Goal: Find specific page/section: Find specific page/section

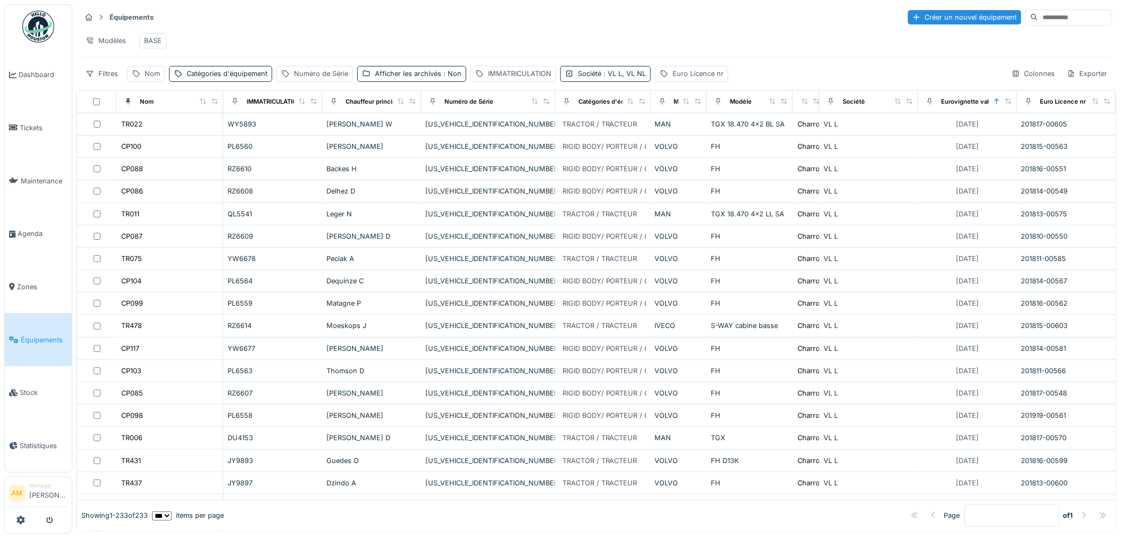
scroll to position [1418, 0]
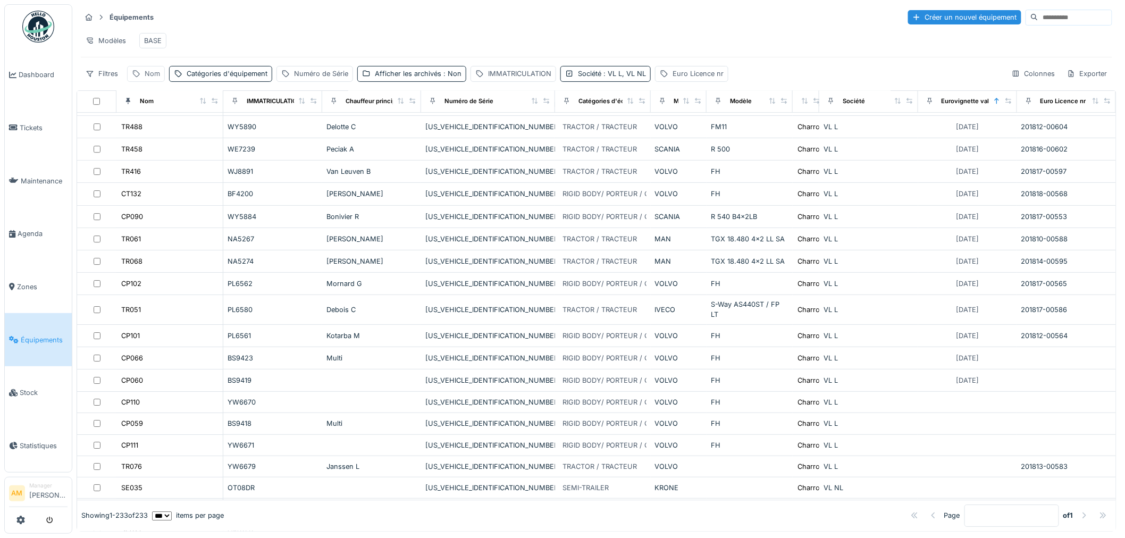
drag, startPoint x: 151, startPoint y: 81, endPoint x: 155, endPoint y: 94, distance: 13.0
click at [151, 79] on div "Nom" at bounding box center [152, 74] width 15 height 10
click at [162, 134] on input "Nom" at bounding box center [185, 134] width 106 height 22
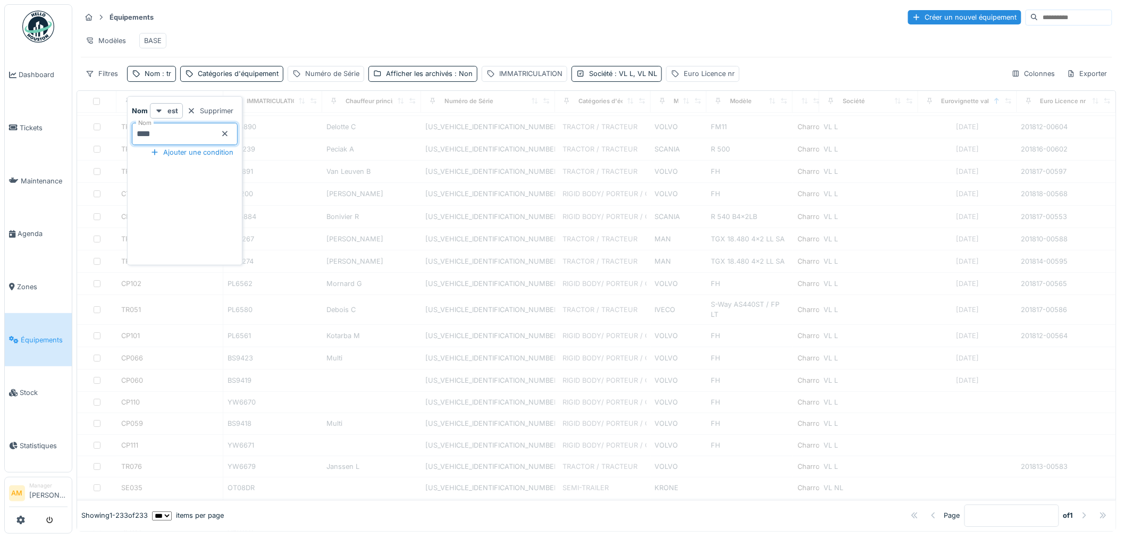
scroll to position [460, 0]
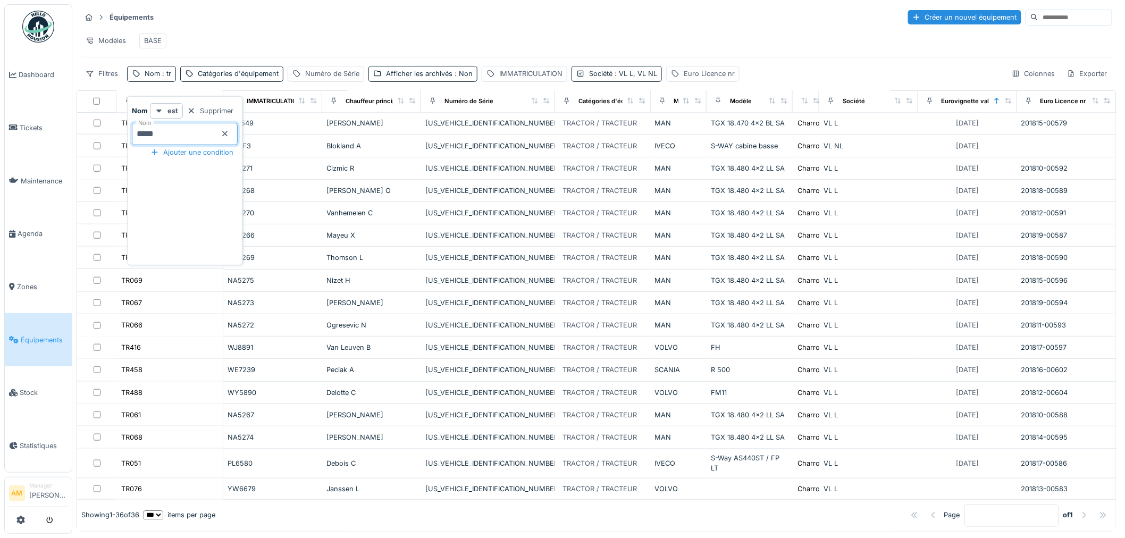
type input "*****"
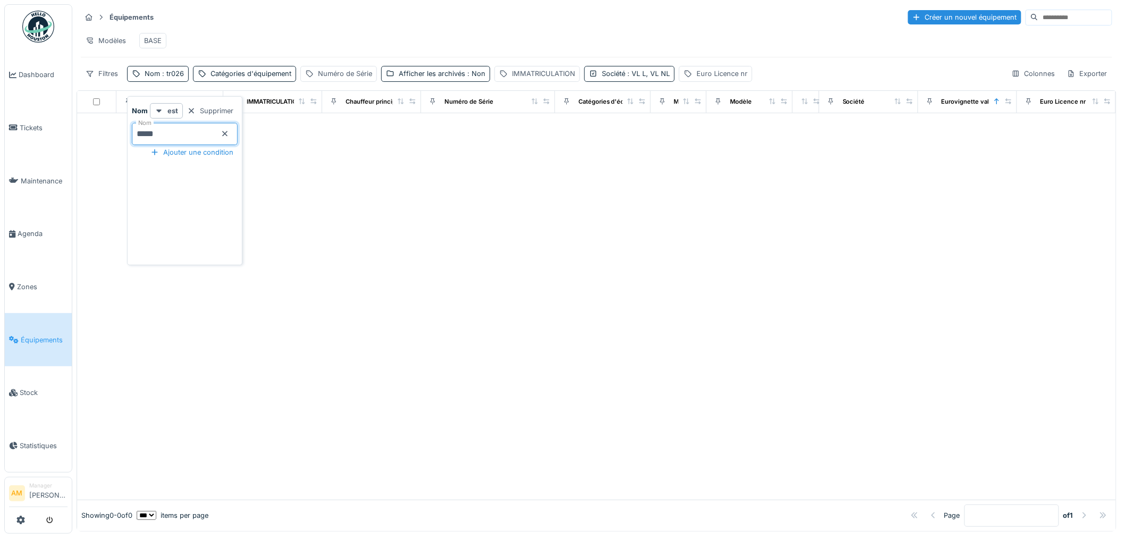
scroll to position [0, 0]
click at [616, 79] on div "Société : VL L, VL NL" at bounding box center [636, 74] width 68 height 10
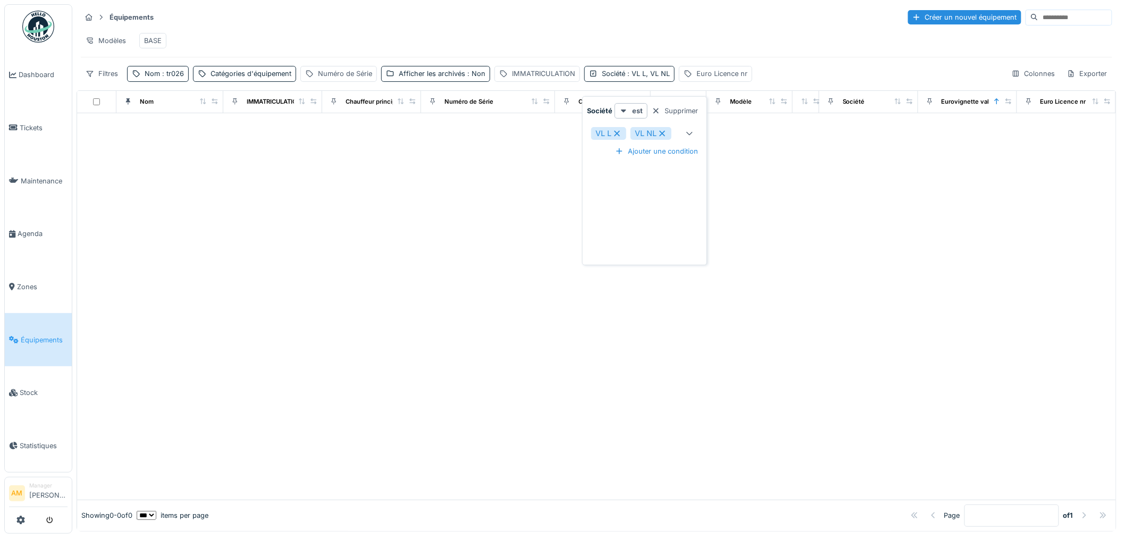
click at [669, 131] on div "VL NL" at bounding box center [651, 133] width 41 height 13
type input "****"
click at [619, 136] on icon at bounding box center [618, 133] width 10 height 7
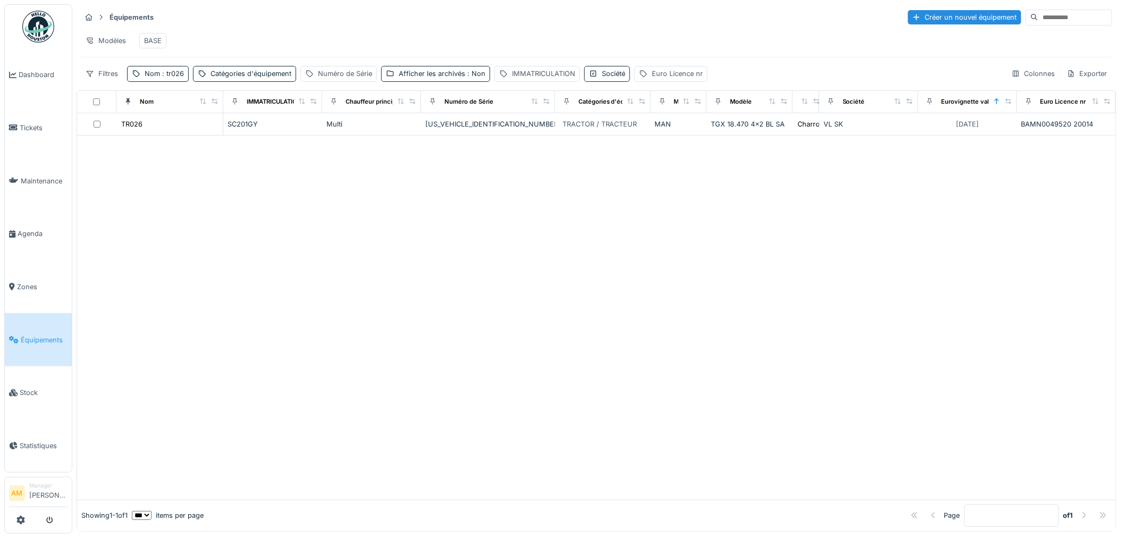
click at [414, 211] on div at bounding box center [596, 318] width 1039 height 364
click at [363, 258] on div at bounding box center [596, 318] width 1039 height 364
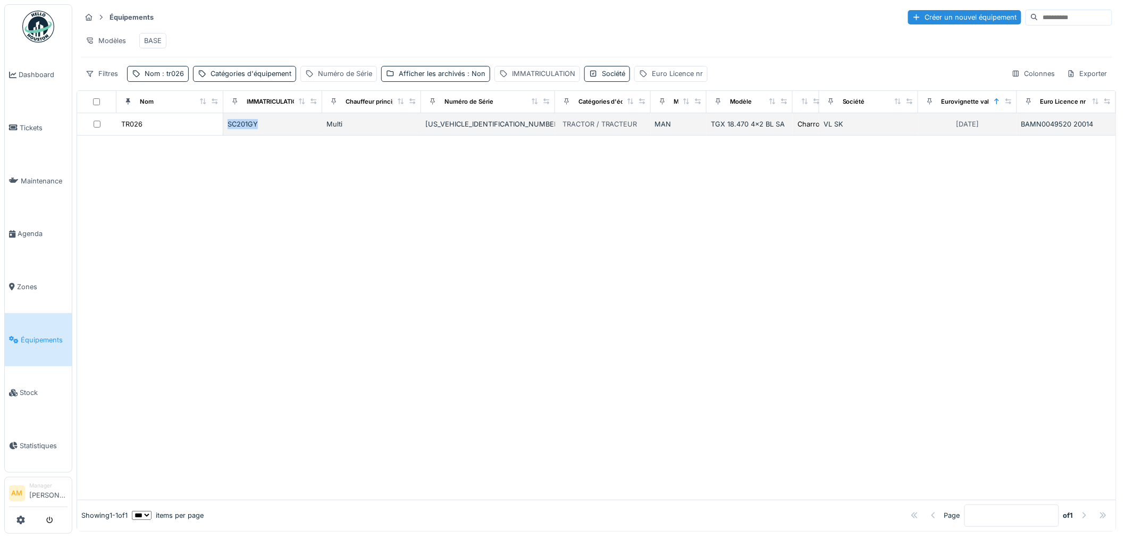
drag, startPoint x: 258, startPoint y: 135, endPoint x: 219, endPoint y: 135, distance: 39.4
click at [219, 135] on tr "TR026 SC201GY Multi [US_VEHICLE_IDENTIFICATION_NUMBER] TRACTOR / TRACTEUR MAN T…" at bounding box center [596, 124] width 1039 height 22
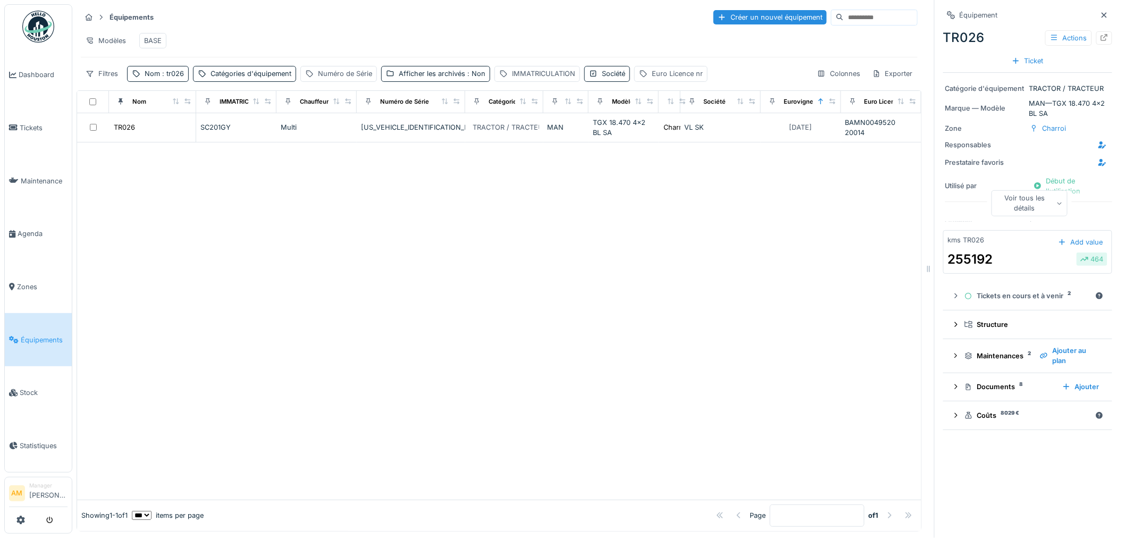
click at [594, 299] on div at bounding box center [499, 321] width 845 height 357
click at [168, 78] on span ": tr026" at bounding box center [172, 74] width 24 height 8
drag, startPoint x: 172, startPoint y: 139, endPoint x: 118, endPoint y: 110, distance: 61.2
click at [137, 126] on div "Nom *****" at bounding box center [185, 134] width 106 height 22
click at [166, 135] on input "*****" at bounding box center [185, 134] width 106 height 22
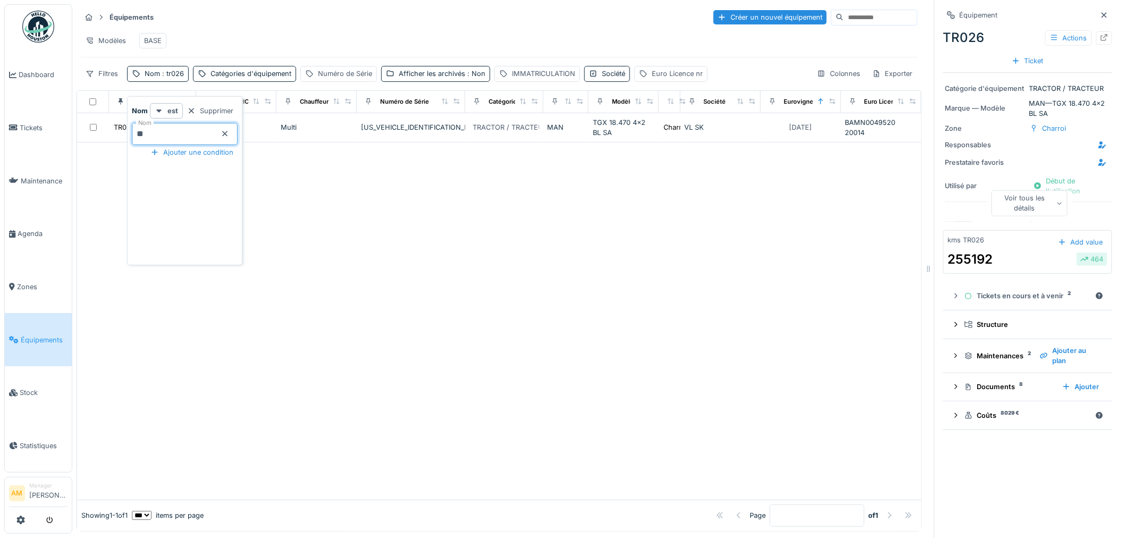
type input "*"
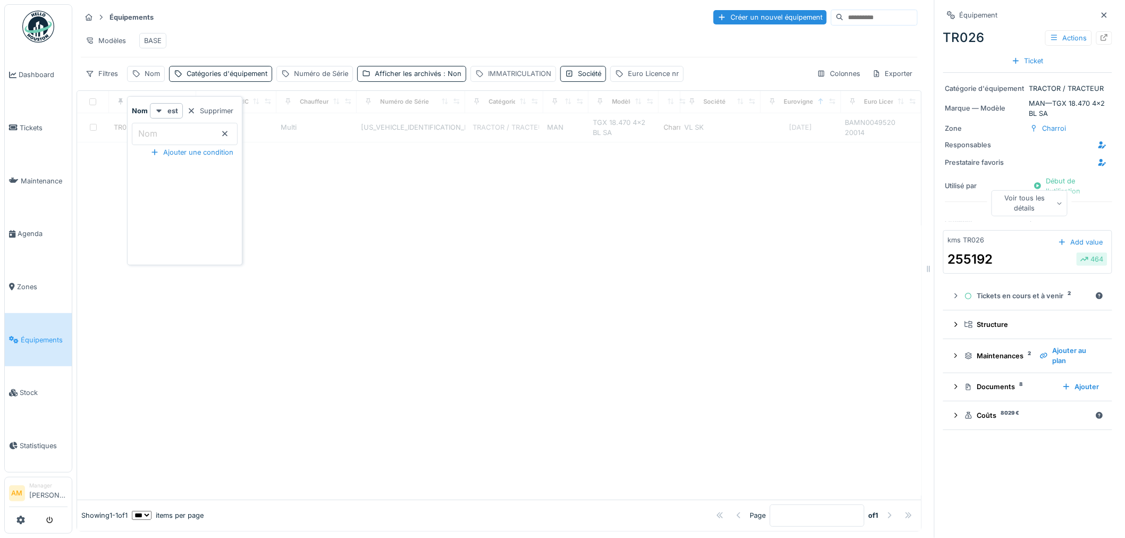
click at [503, 79] on div "IMMATRICULATION" at bounding box center [519, 74] width 63 height 10
click at [504, 133] on label "IMMATRICULATION" at bounding box center [519, 133] width 82 height 13
click at [504, 133] on input "IMMATRICULATION" at bounding box center [552, 134] width 156 height 22
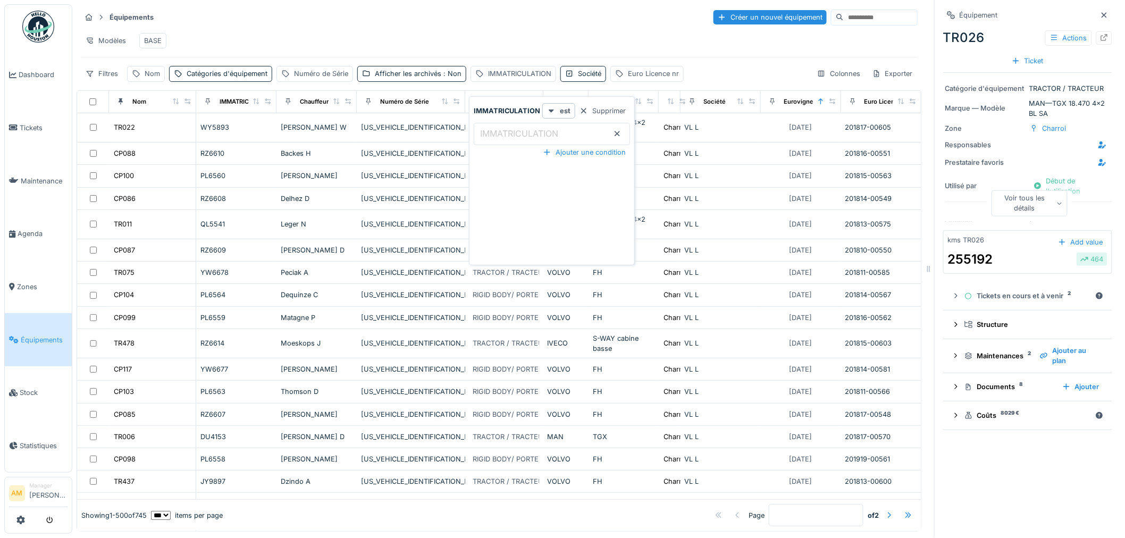
click at [511, 135] on label "IMMATRICULATION" at bounding box center [519, 133] width 82 height 13
click at [511, 135] on input "IMMATRICULATION" at bounding box center [552, 134] width 156 height 22
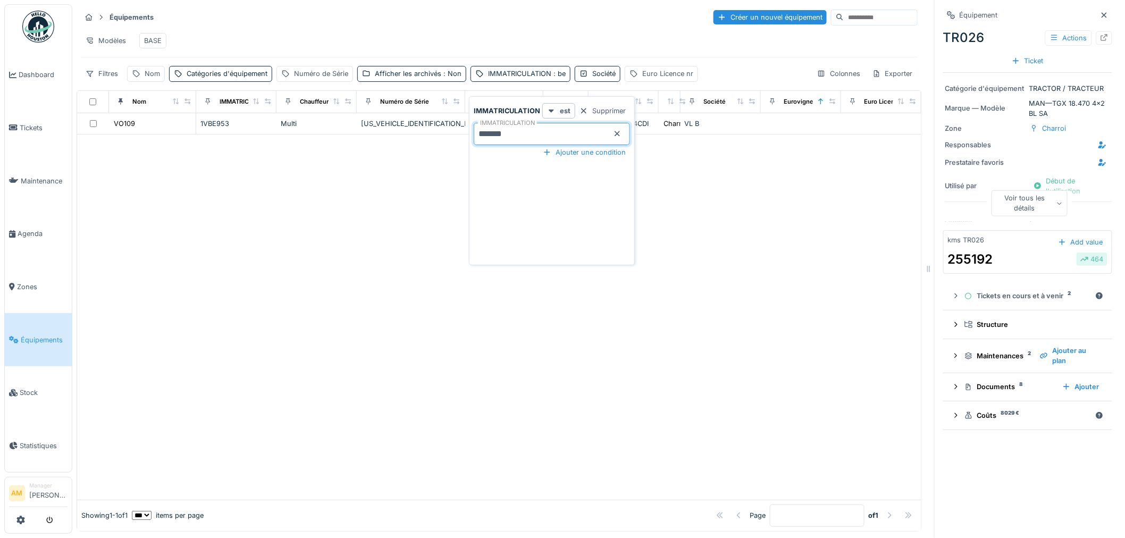
type input "*******"
click at [360, 201] on div at bounding box center [499, 306] width 845 height 387
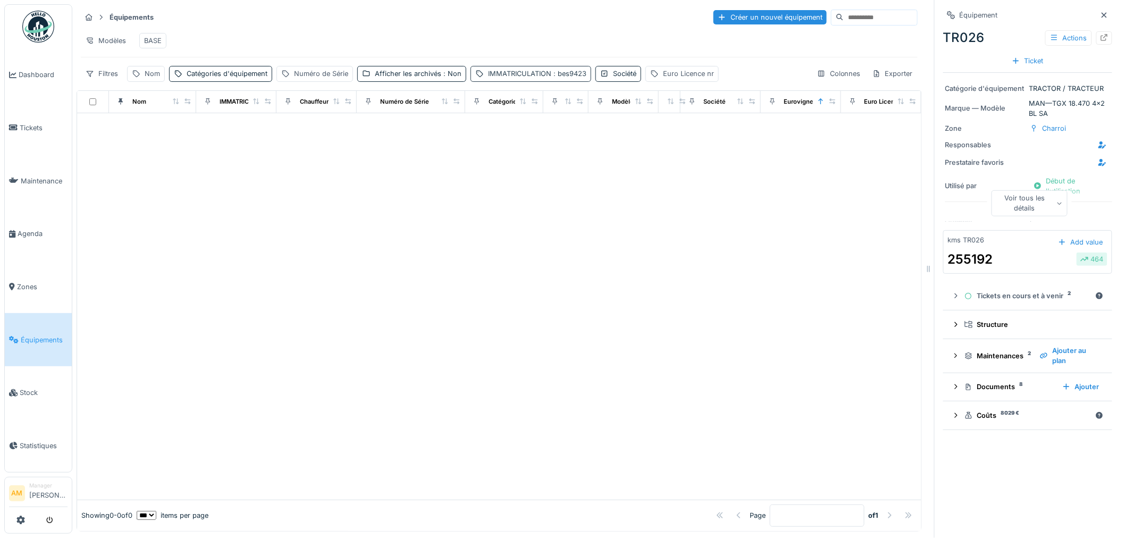
click at [514, 79] on div "IMMATRICULATION : bes9423" at bounding box center [537, 74] width 98 height 10
click at [490, 133] on input "*******" at bounding box center [552, 134] width 156 height 22
type input "******"
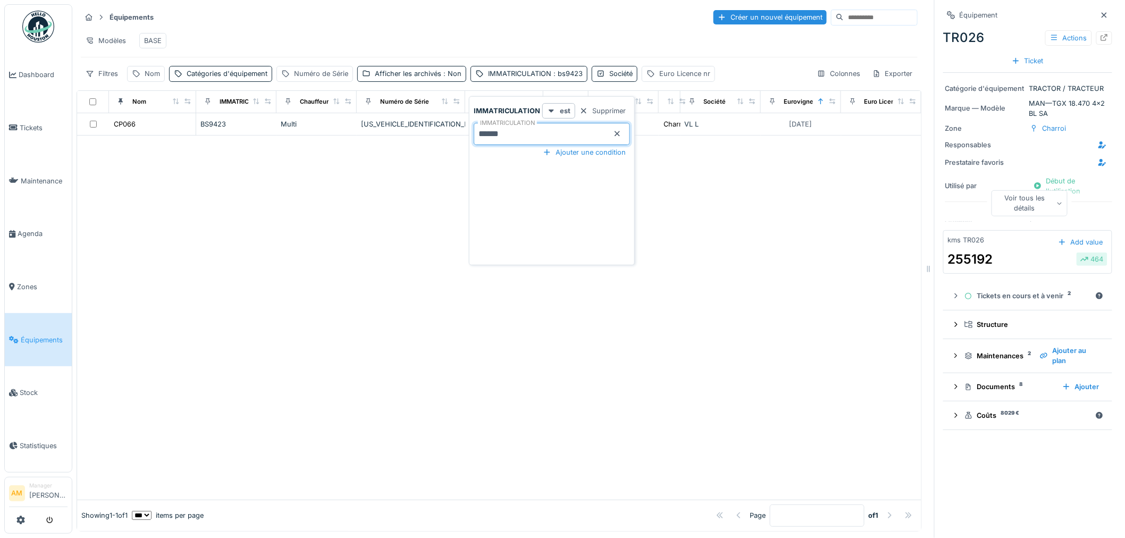
click at [206, 279] on div at bounding box center [499, 318] width 845 height 364
click at [453, 246] on div at bounding box center [499, 318] width 845 height 364
click at [190, 321] on div at bounding box center [499, 318] width 845 height 364
click at [328, 275] on div at bounding box center [499, 318] width 845 height 364
drag, startPoint x: 171, startPoint y: 268, endPoint x: 180, endPoint y: 263, distance: 10.2
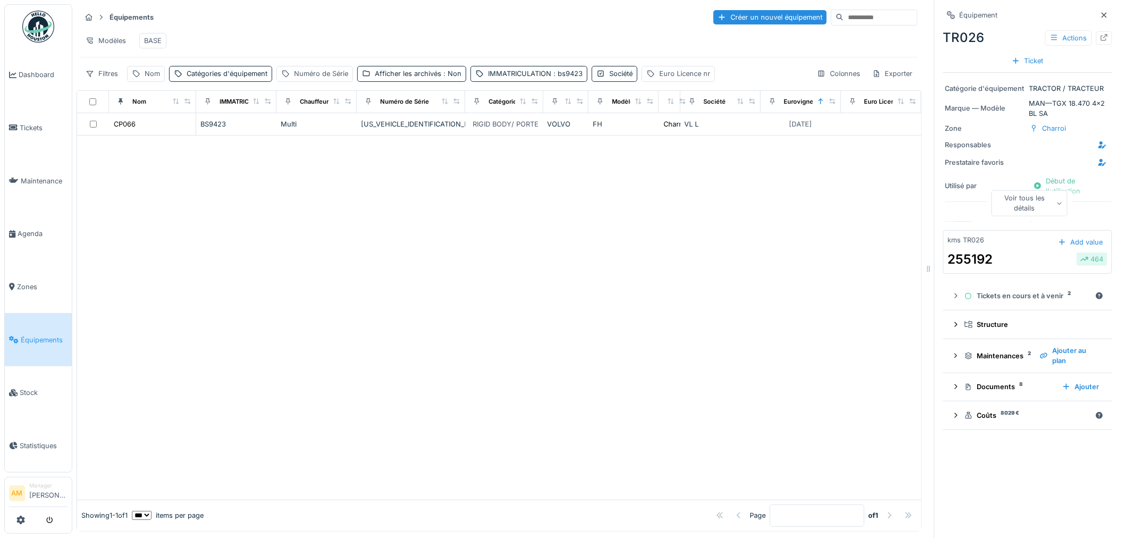
click at [171, 268] on div at bounding box center [499, 318] width 845 height 364
click at [187, 249] on div at bounding box center [499, 318] width 845 height 364
click at [338, 253] on div at bounding box center [499, 318] width 845 height 364
click at [534, 79] on div "IMMATRICULATION : bs9423" at bounding box center [535, 74] width 95 height 10
drag, startPoint x: 525, startPoint y: 130, endPoint x: 335, endPoint y: 147, distance: 190.6
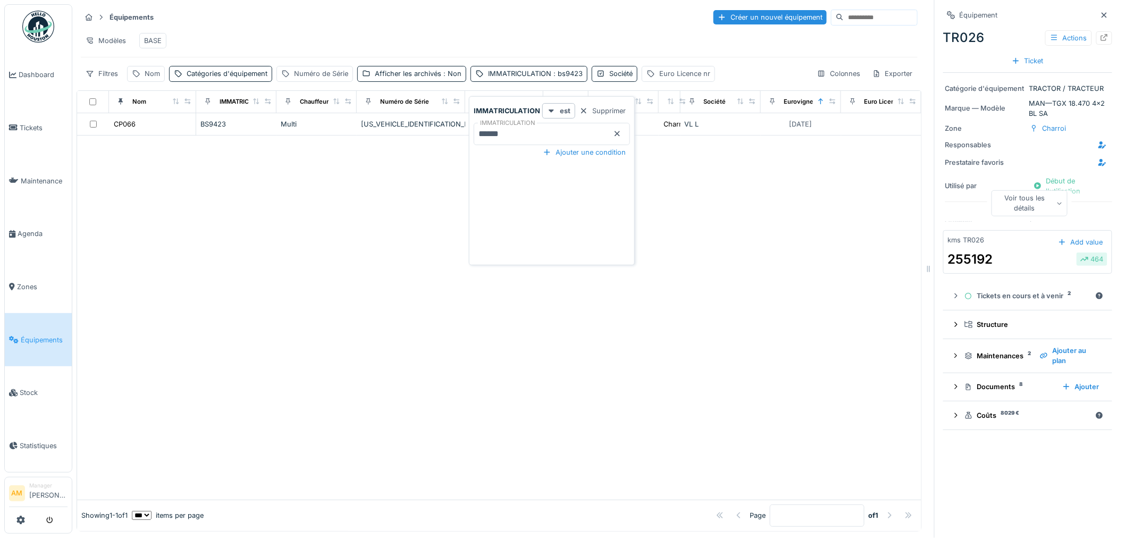
click at [370, 147] on body "Dashboard Tickets Maintenance [GEOGRAPHIC_DATA] Zones Équipements Stock Statist…" at bounding box center [562, 269] width 1125 height 538
drag, startPoint x: 144, startPoint y: 89, endPoint x: 153, endPoint y: 87, distance: 8.9
click at [147, 81] on div "Nom" at bounding box center [146, 73] width 38 height 15
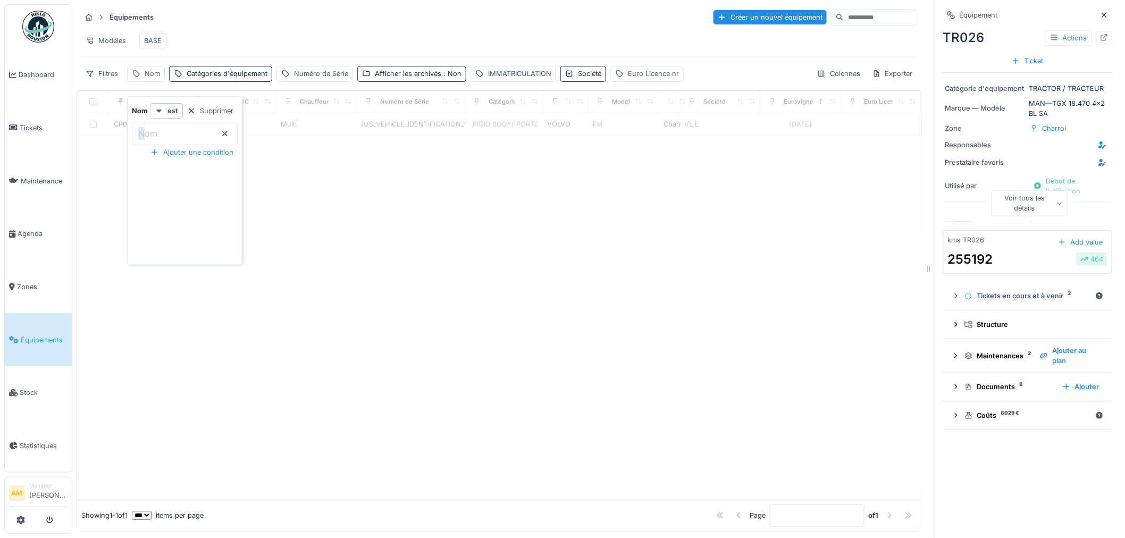
click at [141, 135] on label "Nom" at bounding box center [147, 133] width 23 height 13
click at [141, 135] on input "Nom" at bounding box center [185, 134] width 106 height 22
type input "*****"
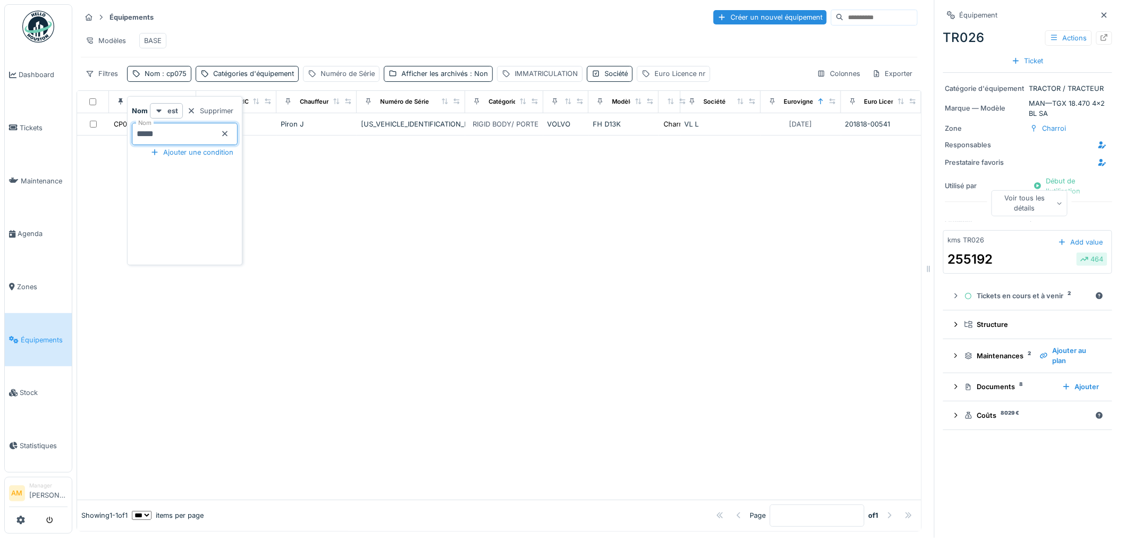
click at [353, 291] on div at bounding box center [499, 318] width 845 height 364
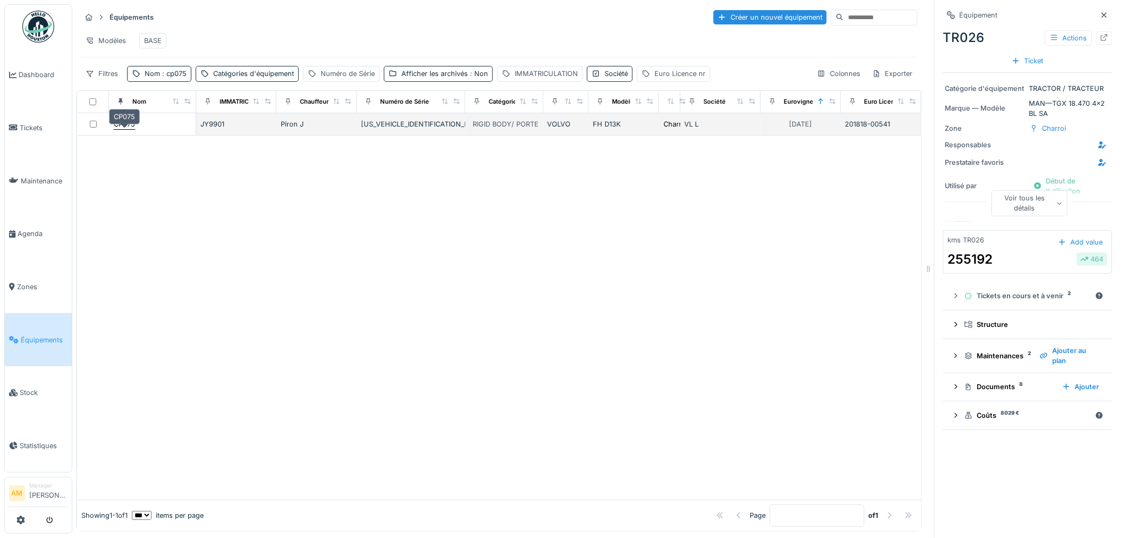
click at [128, 129] on div "CP075" at bounding box center [124, 124] width 21 height 10
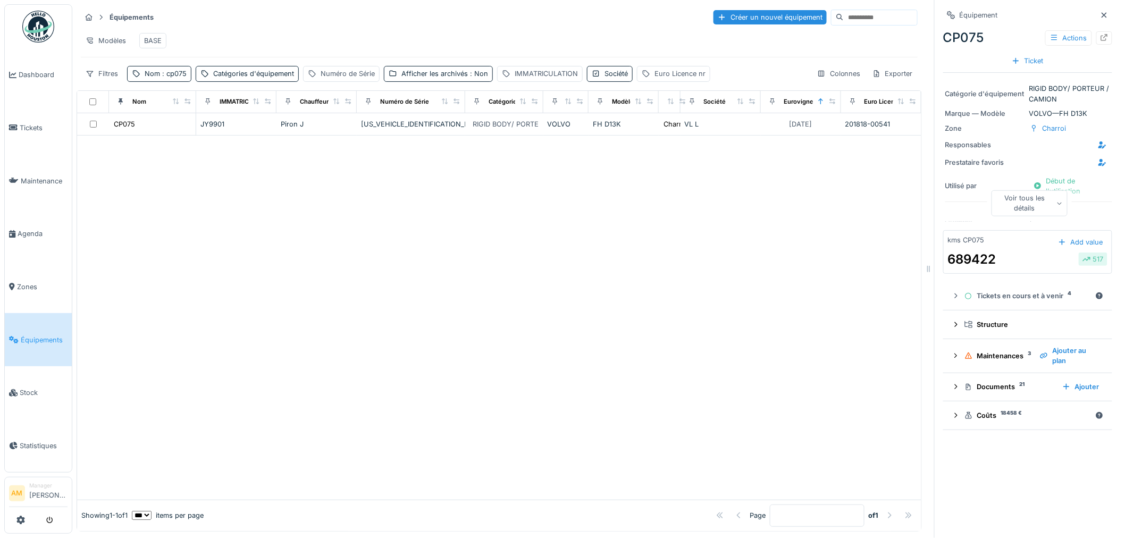
drag, startPoint x: 336, startPoint y: 256, endPoint x: 273, endPoint y: 168, distance: 108.8
click at [336, 256] on div at bounding box center [499, 318] width 845 height 364
drag, startPoint x: 518, startPoint y: 82, endPoint x: 502, endPoint y: 85, distance: 16.3
click at [518, 79] on div "IMMATRICULATION" at bounding box center [546, 74] width 63 height 10
click at [166, 78] on span ": cp075" at bounding box center [173, 74] width 27 height 8
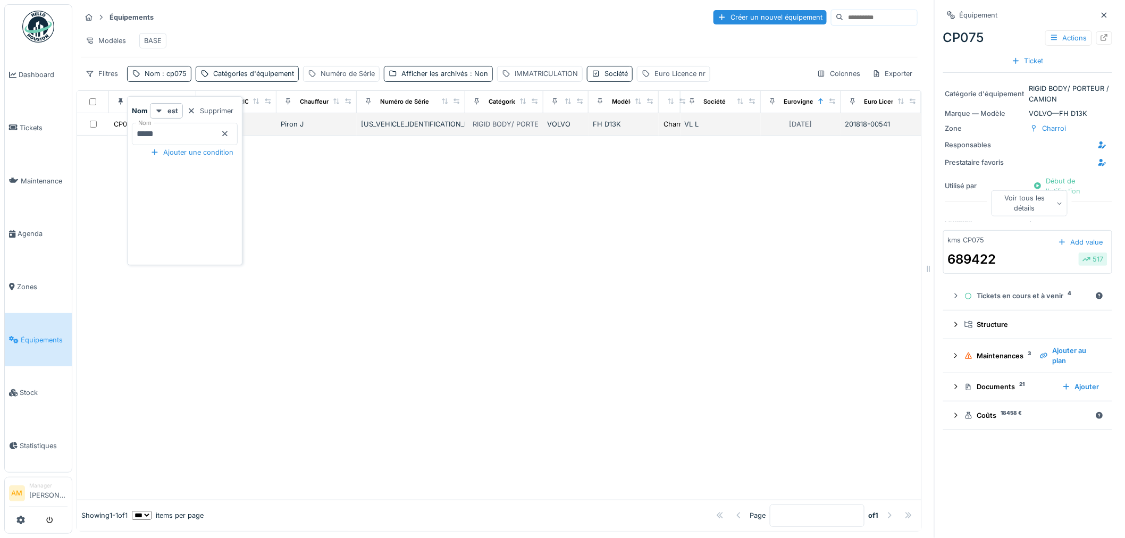
click at [105, 135] on body "Dashboard Tickets Maintenance [GEOGRAPHIC_DATA] Zones Équipements Stock Statist…" at bounding box center [562, 269] width 1125 height 538
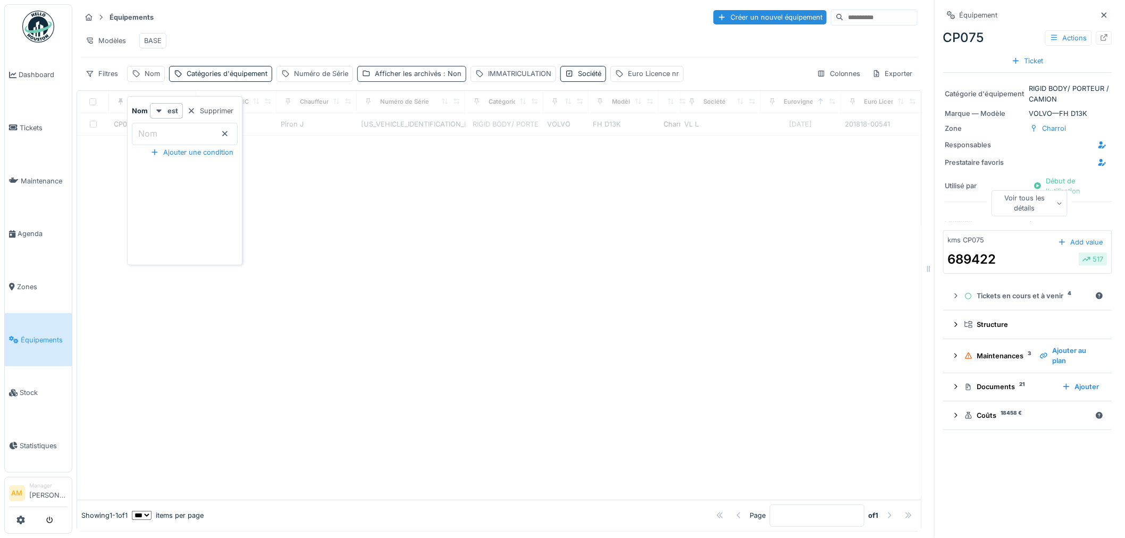
click at [422, 79] on div "Afficher les archivés : Non" at bounding box center [418, 74] width 87 height 10
click at [393, 130] on div "Afficher les archivés" at bounding box center [415, 131] width 81 height 13
click at [369, 131] on icon at bounding box center [367, 131] width 6 height 5
click at [496, 79] on div "IMMATRICULATION" at bounding box center [519, 74] width 63 height 10
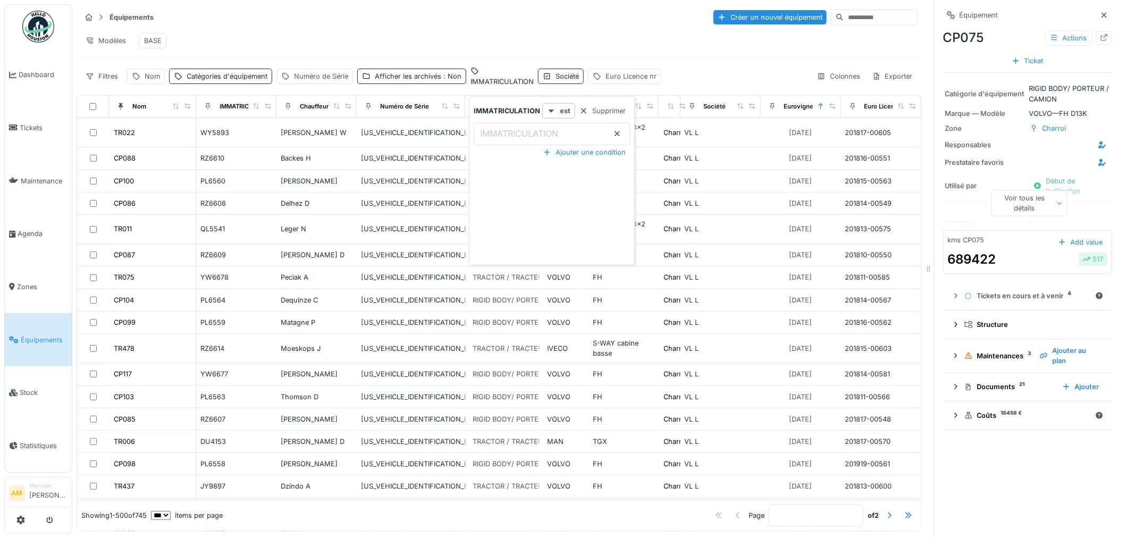
click at [495, 87] on div "IMMATRICULATION" at bounding box center [502, 82] width 63 height 10
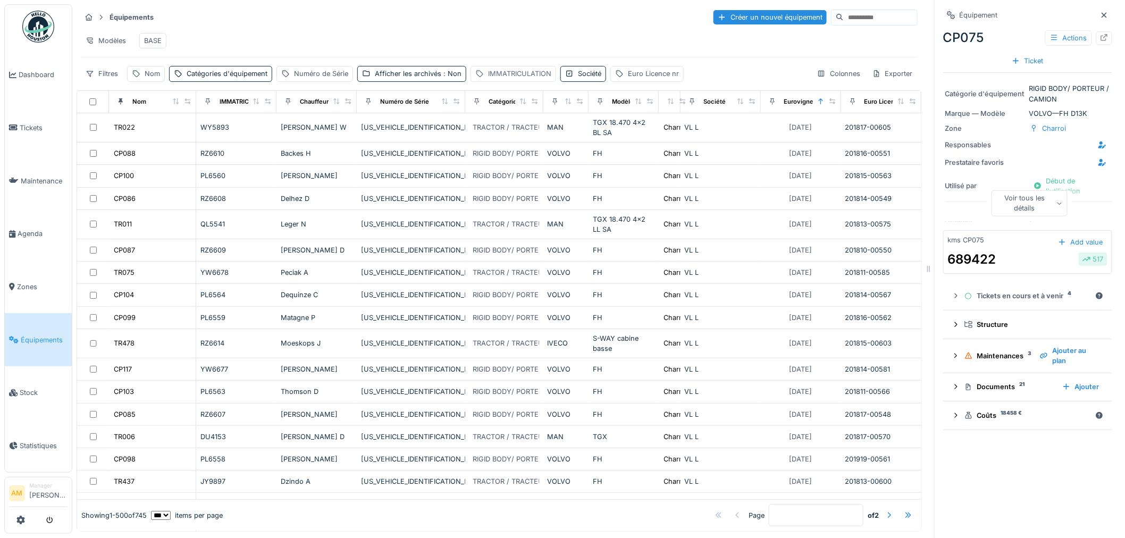
click at [525, 79] on div "IMMATRICULATION" at bounding box center [519, 74] width 63 height 10
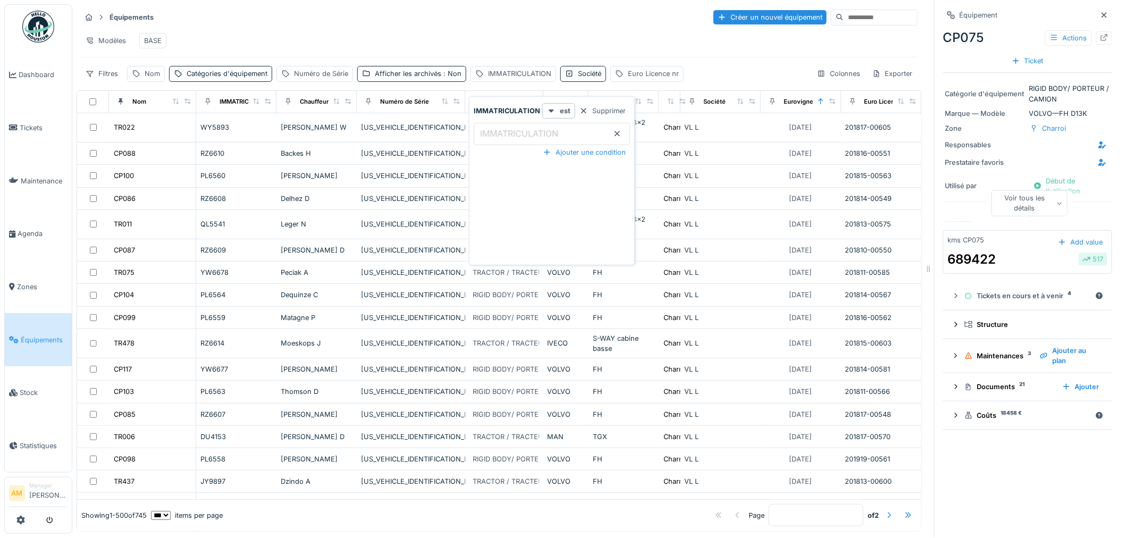
click at [504, 134] on label "IMMATRICULATION" at bounding box center [519, 133] width 82 height 13
click at [504, 134] on input "IMMATRICULATION" at bounding box center [552, 134] width 156 height 22
click at [503, 133] on label "IMMATRICULATION" at bounding box center [519, 133] width 82 height 13
click at [503, 133] on input "IMMATRICULATION" at bounding box center [552, 134] width 156 height 22
type input "*"
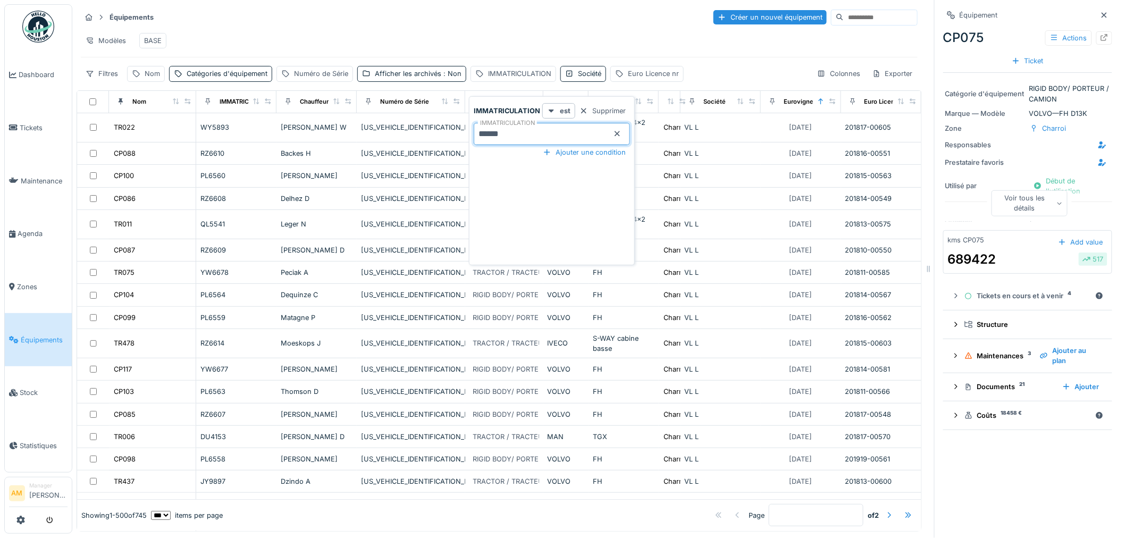
type input "******"
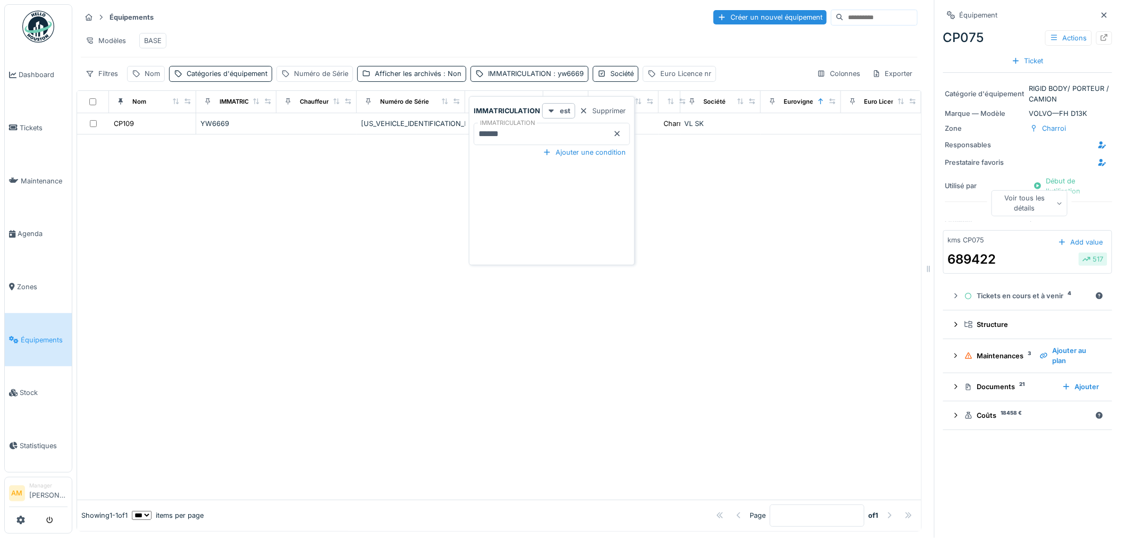
click at [345, 261] on div at bounding box center [499, 317] width 845 height 365
click at [189, 266] on div at bounding box center [499, 317] width 845 height 365
